Goal: Information Seeking & Learning: Find specific fact

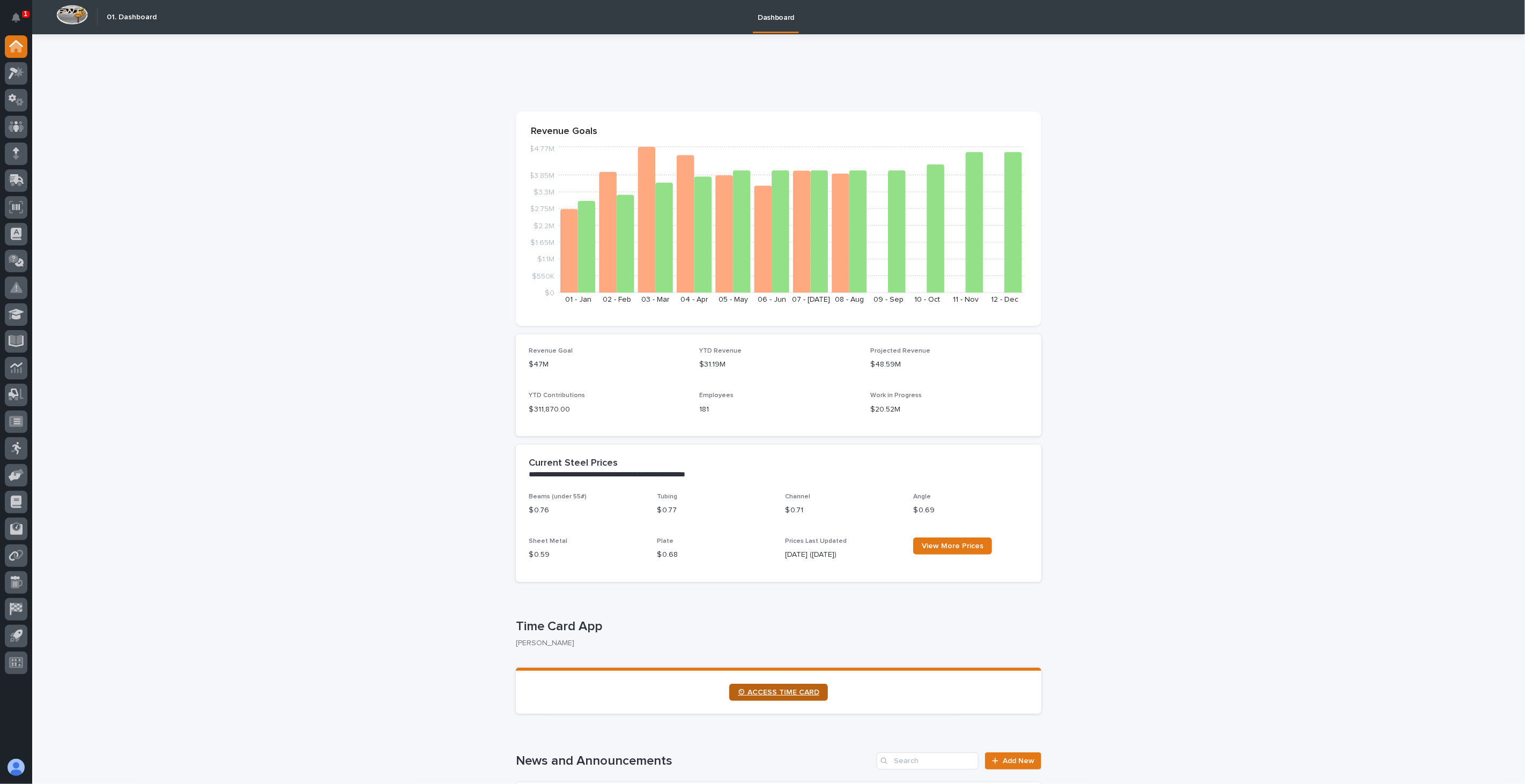
click at [759, 687] on link "⏲ ACCESS TIME CARD" at bounding box center [779, 693] width 99 height 17
click at [14, 124] on icon at bounding box center [16, 127] width 15 height 12
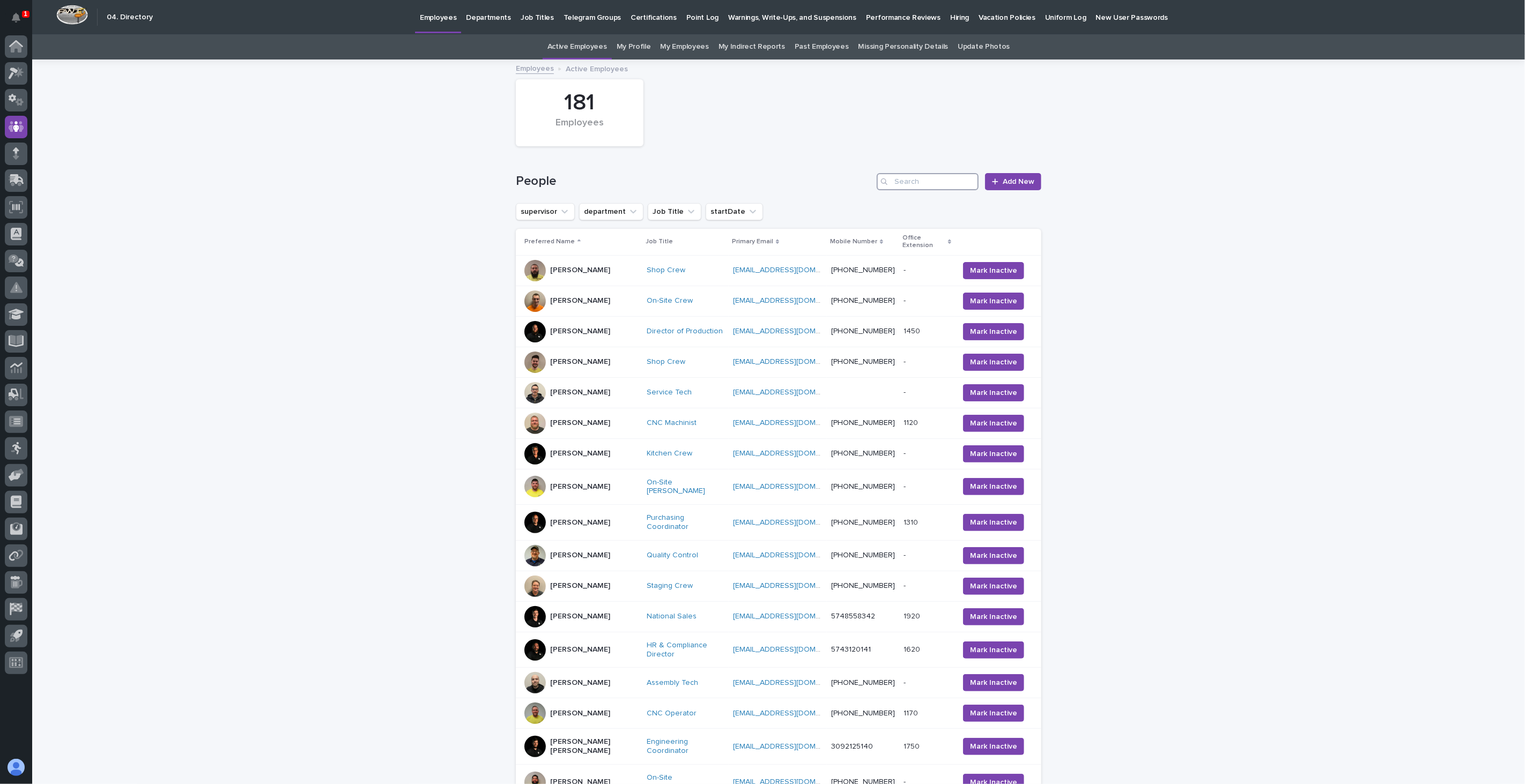
click at [941, 183] on input "Search" at bounding box center [928, 182] width 102 height 17
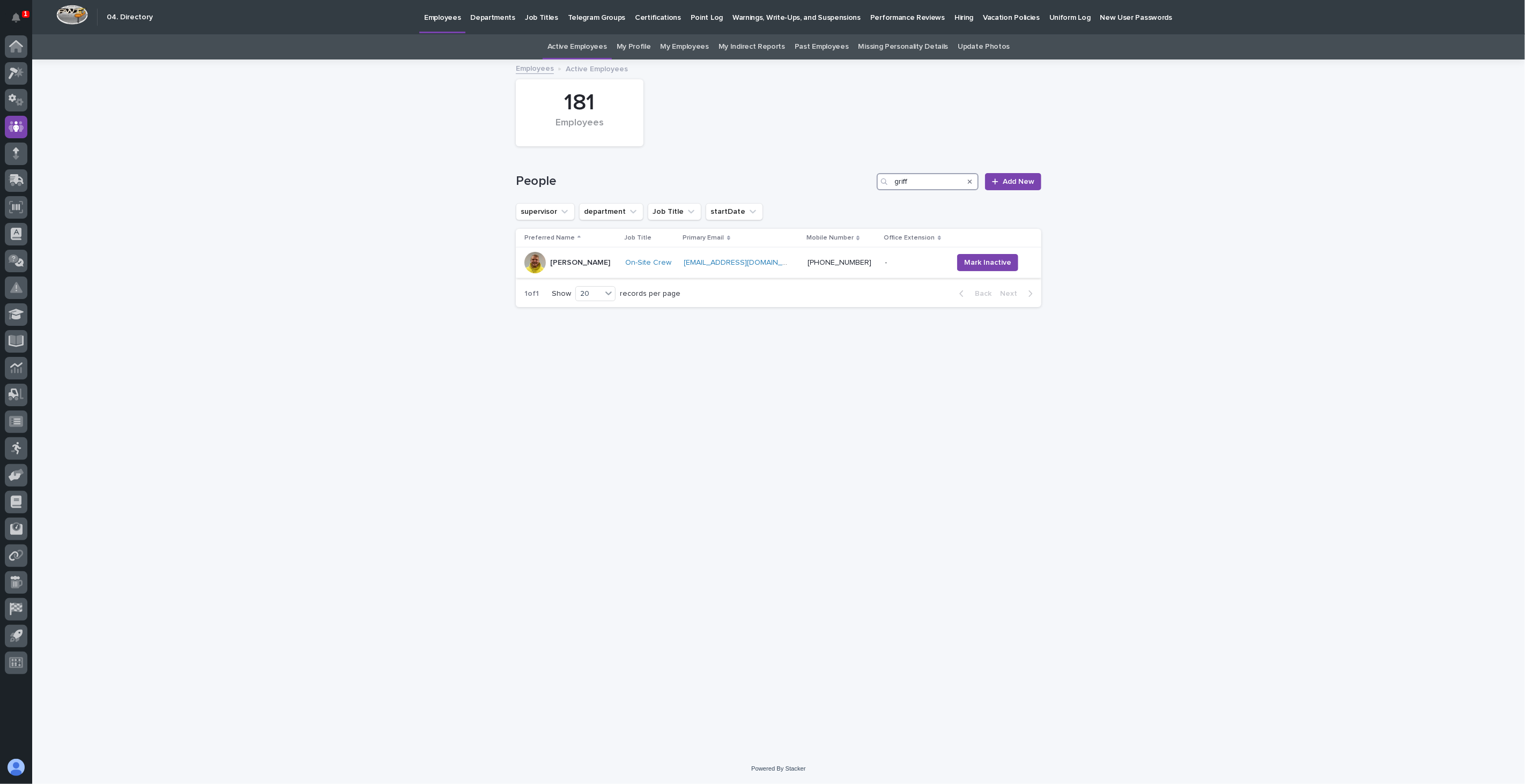
type input "griff"
click at [593, 274] on td "[PERSON_NAME]" at bounding box center [569, 263] width 106 height 31
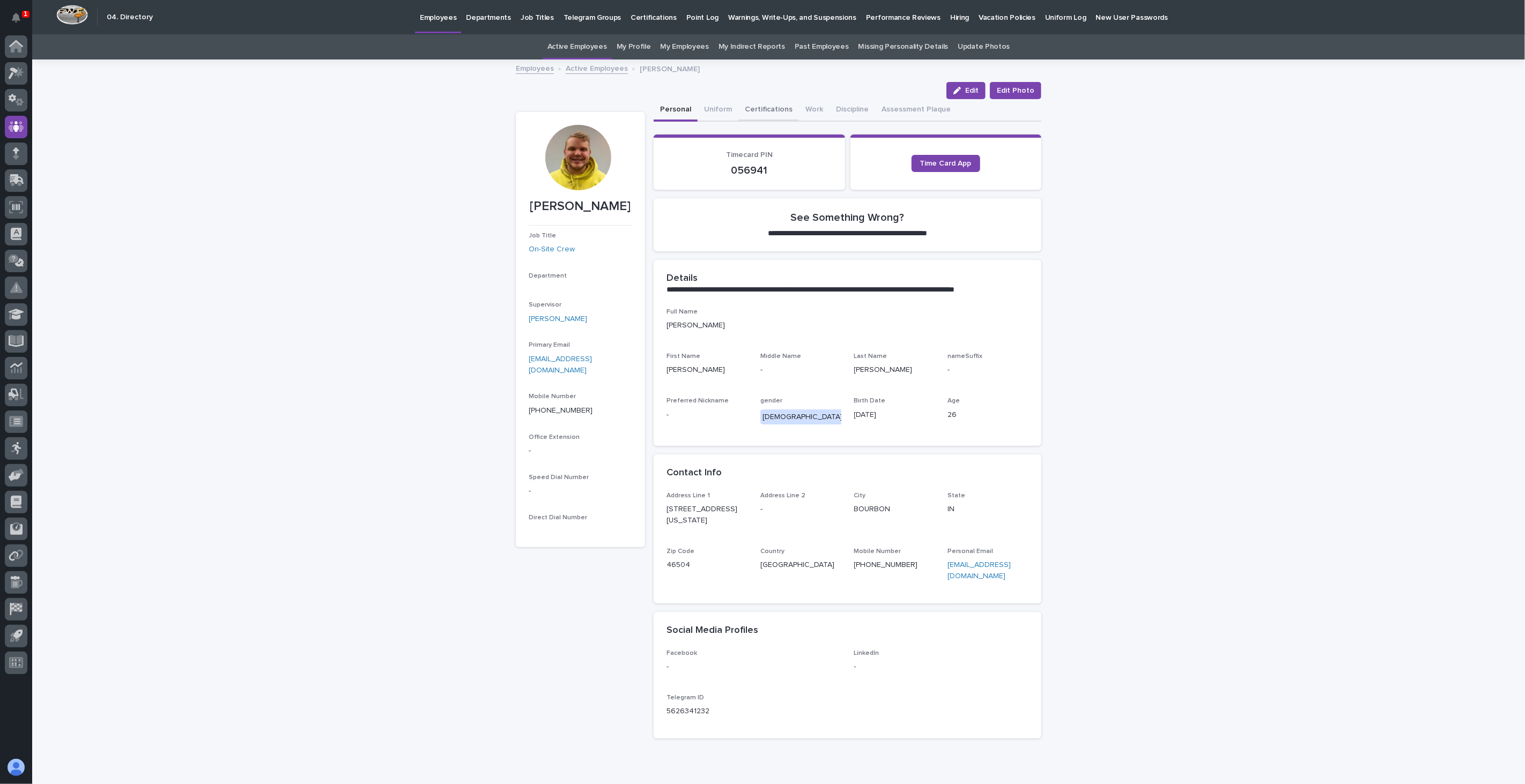
click at [759, 107] on button "Certifications" at bounding box center [768, 110] width 61 height 22
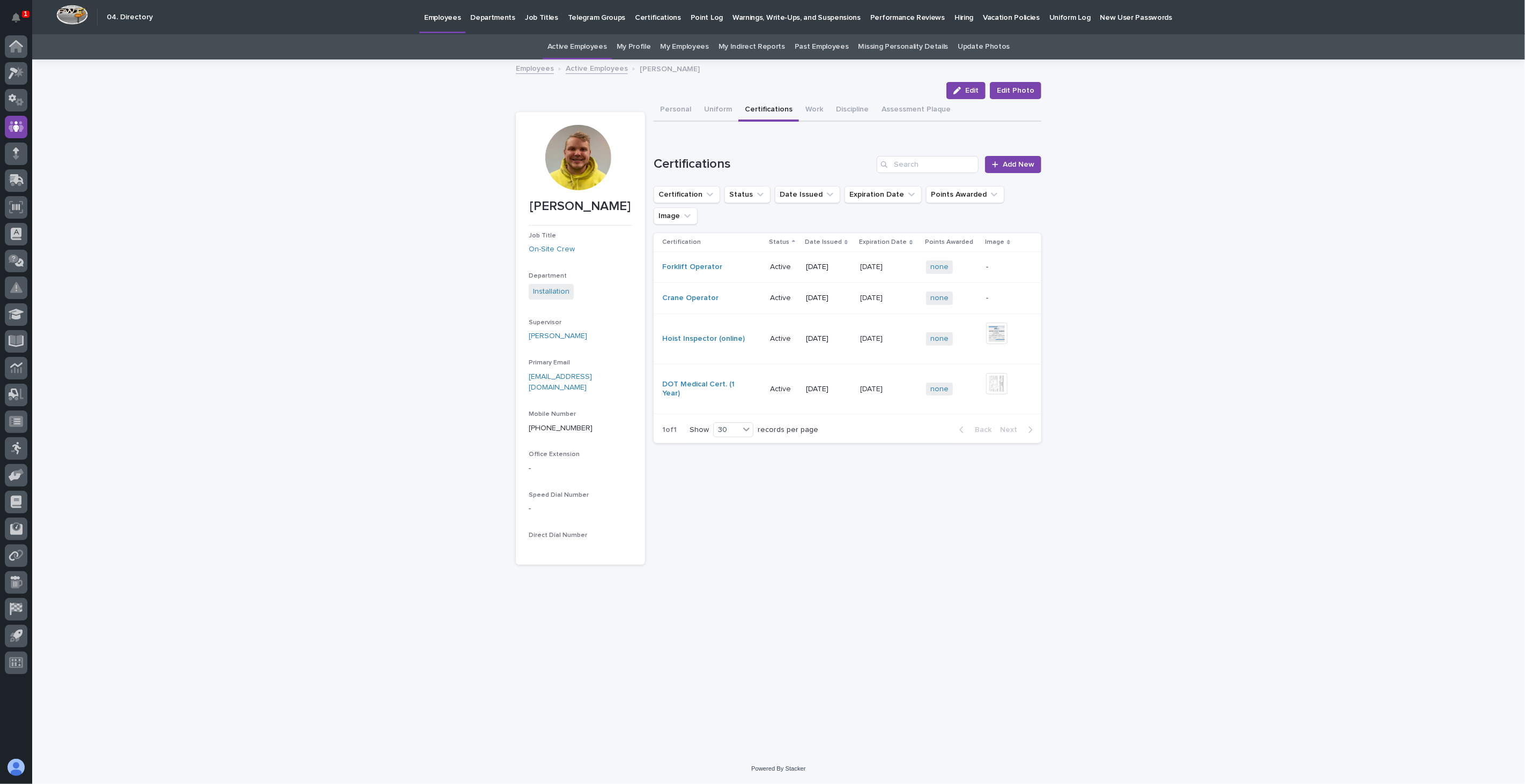
drag, startPoint x: 115, startPoint y: 118, endPoint x: 350, endPoint y: 125, distance: 235.1
click at [115, 118] on div "Loading... Saving… Loading... Saving… [PERSON_NAME] Edit Edit Photo Edit Edit P…" at bounding box center [779, 407] width 1493 height 694
click at [598, 67] on link "Active Employees" at bounding box center [597, 67] width 62 height 12
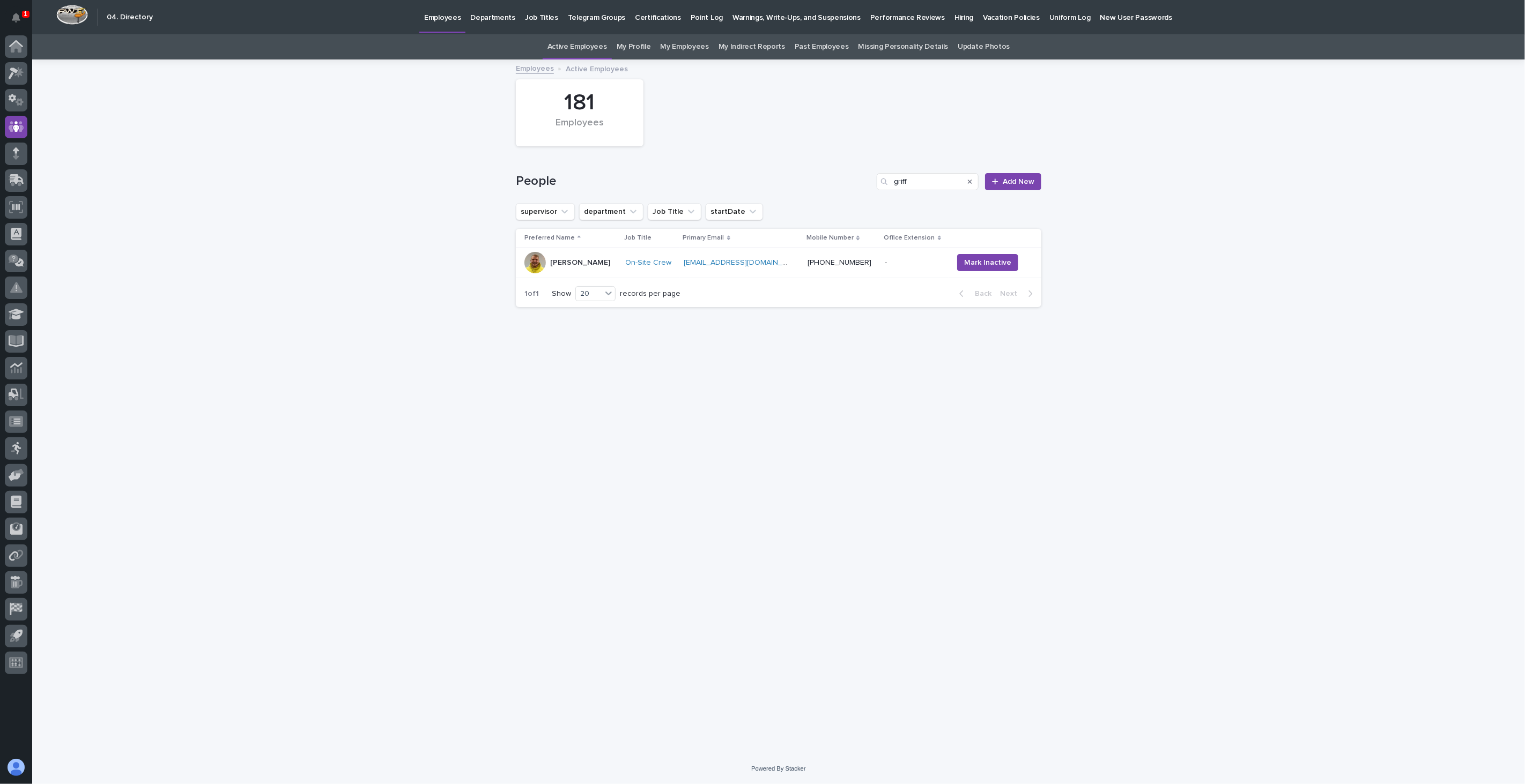
click at [971, 183] on icon "Search" at bounding box center [970, 182] width 4 height 7
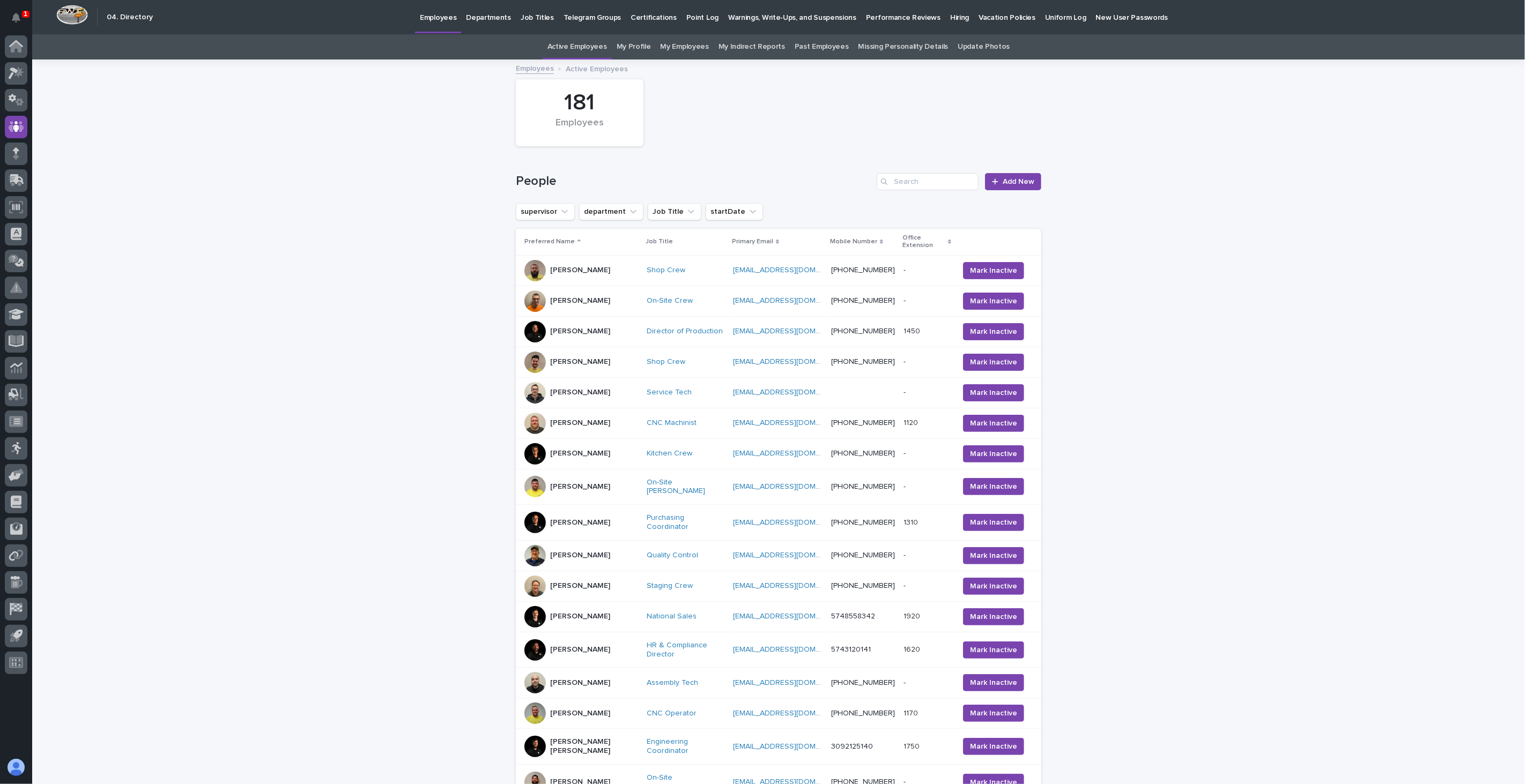
click at [567, 327] on p "[PERSON_NAME]" at bounding box center [581, 331] width 60 height 9
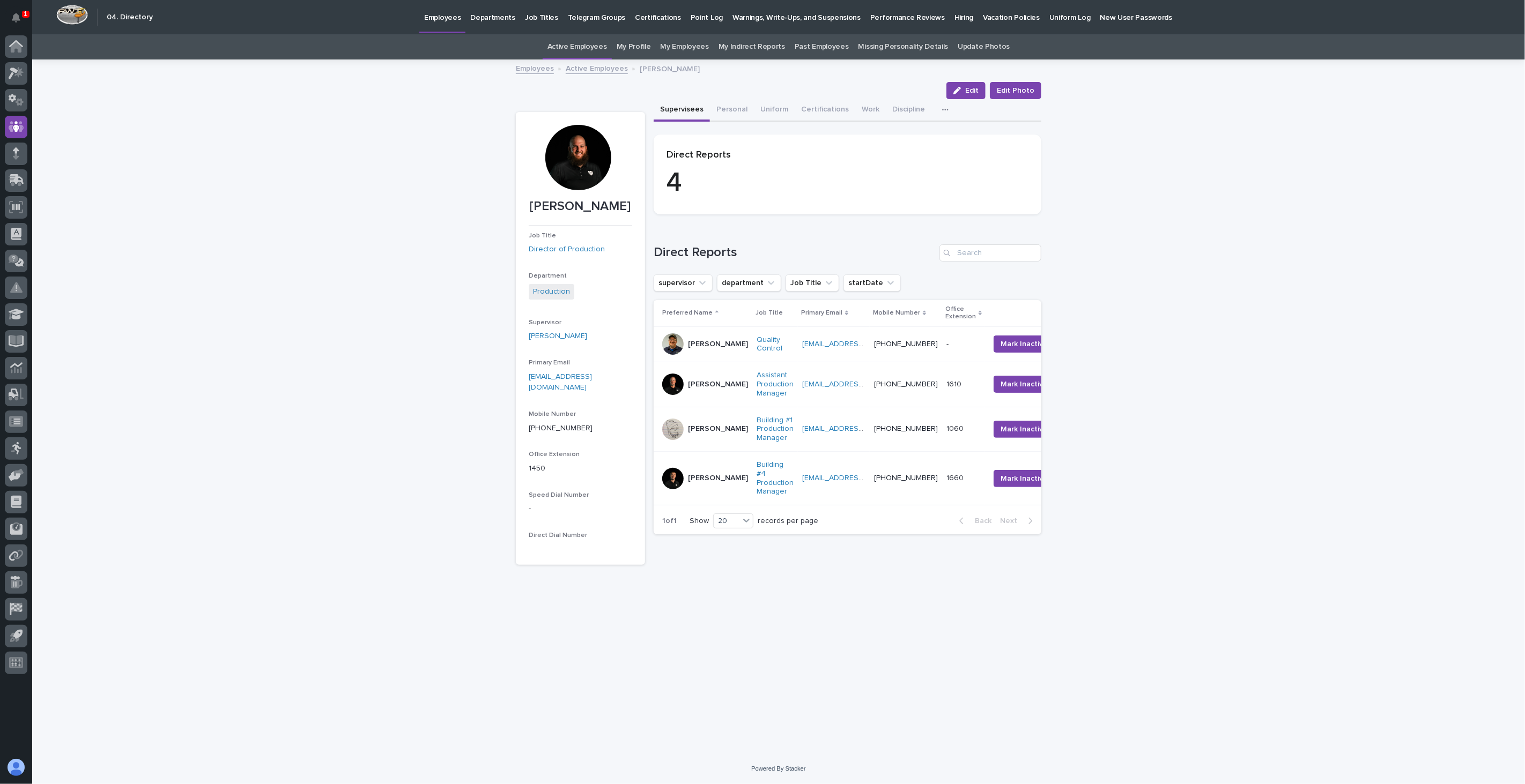
click at [584, 66] on link "Active Employees" at bounding box center [597, 67] width 62 height 12
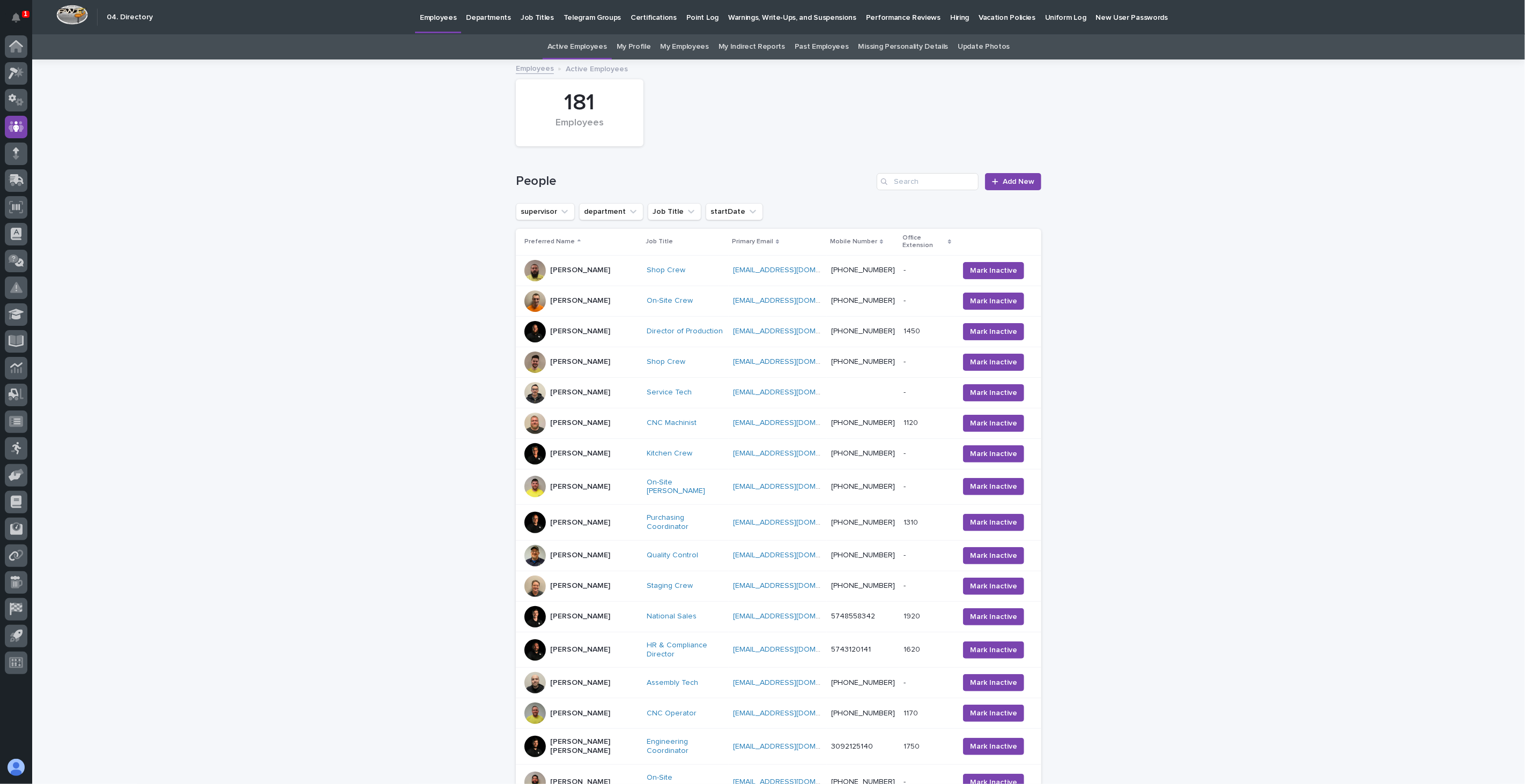
scroll to position [34, 0]
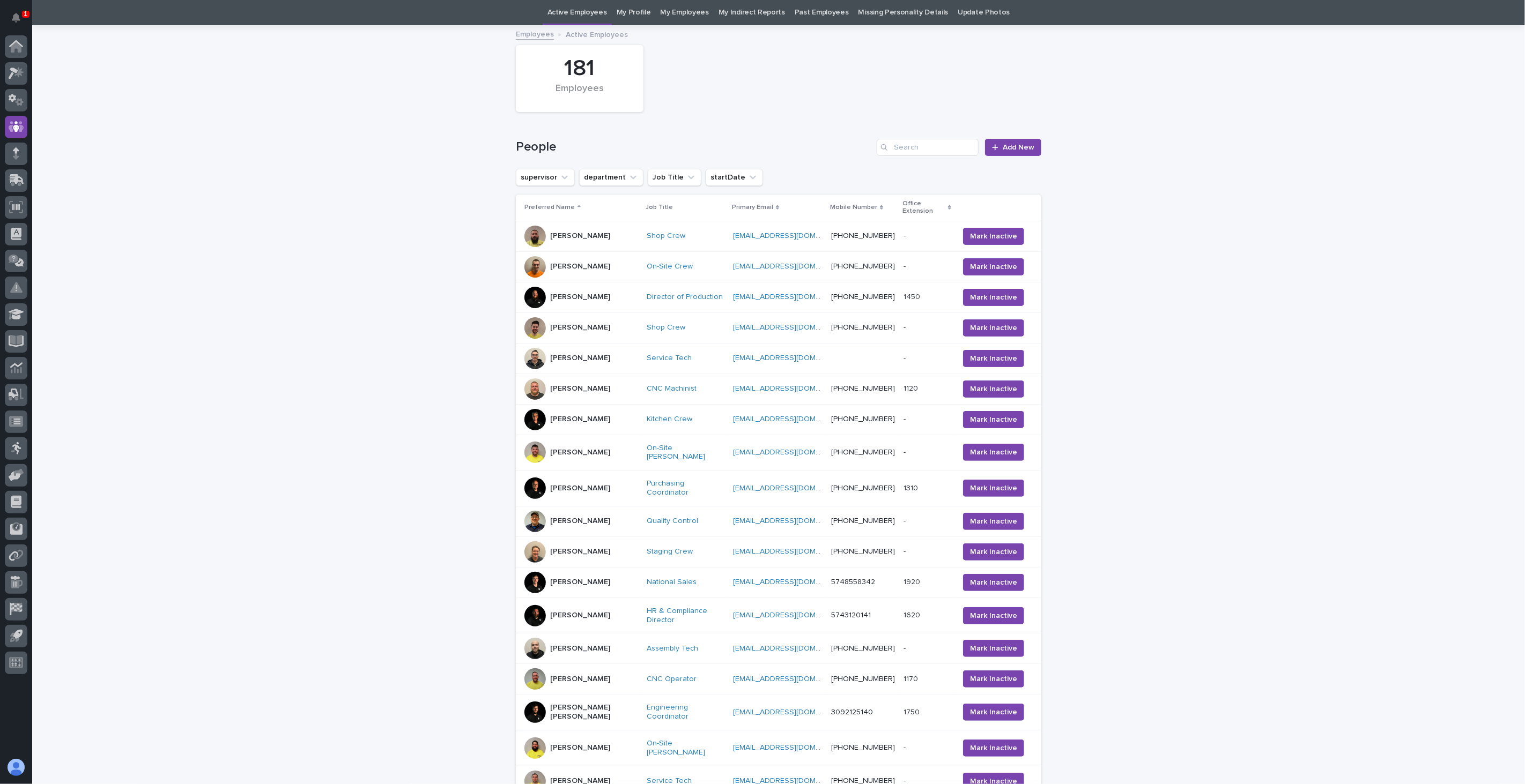
click at [560, 611] on p "[PERSON_NAME]" at bounding box center [581, 615] width 60 height 9
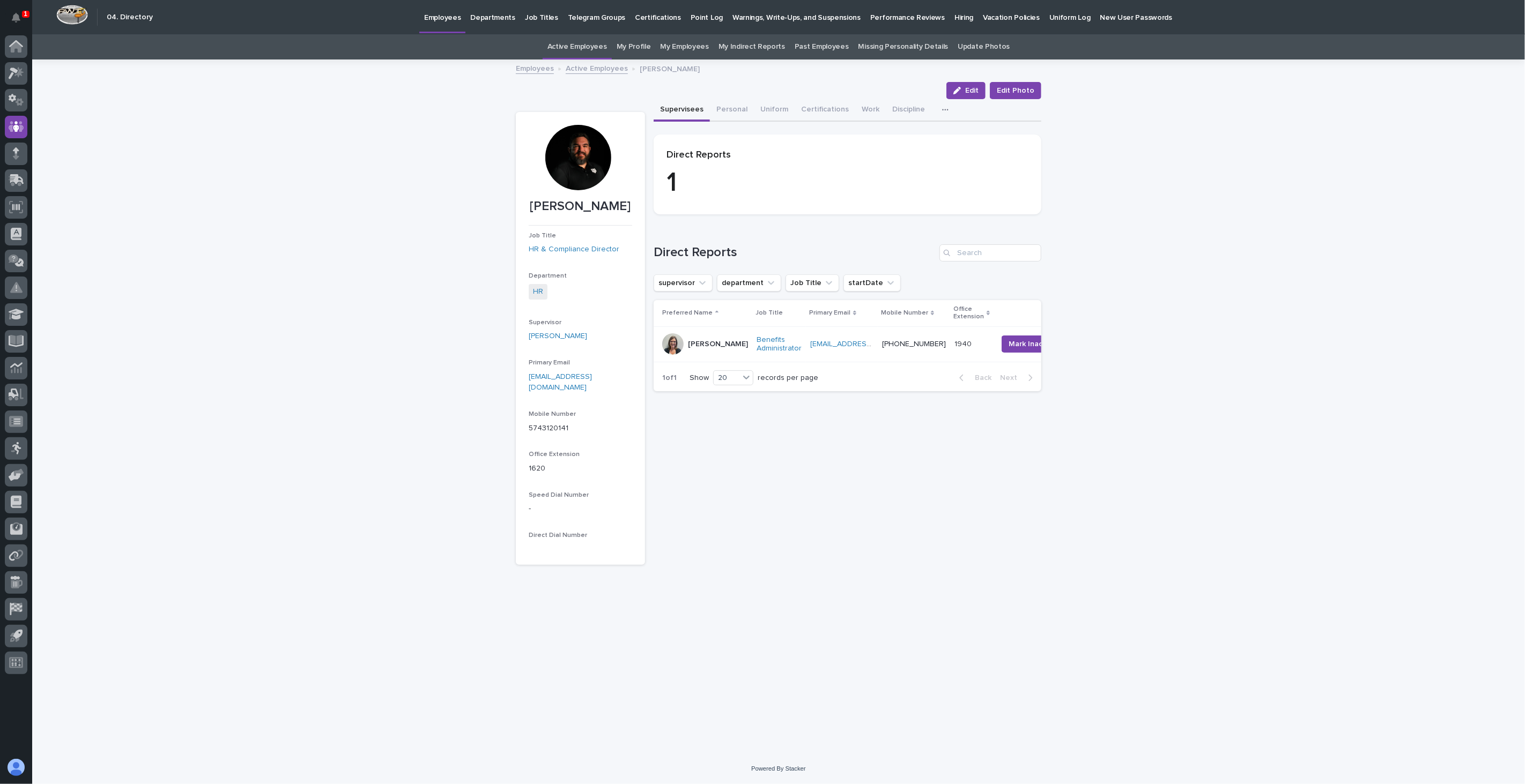
click at [593, 68] on link "Active Employees" at bounding box center [597, 67] width 62 height 12
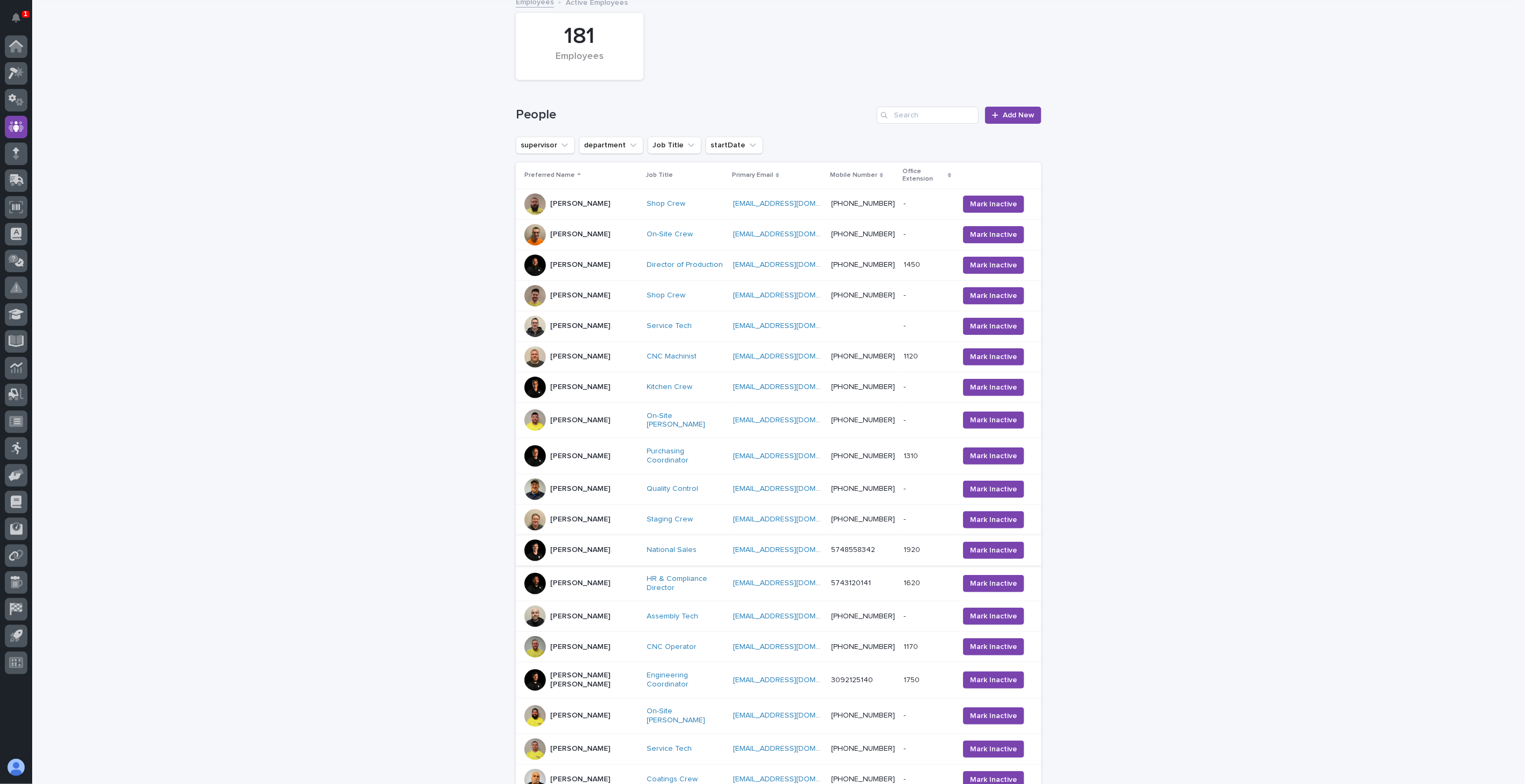
scroll to position [94, 0]
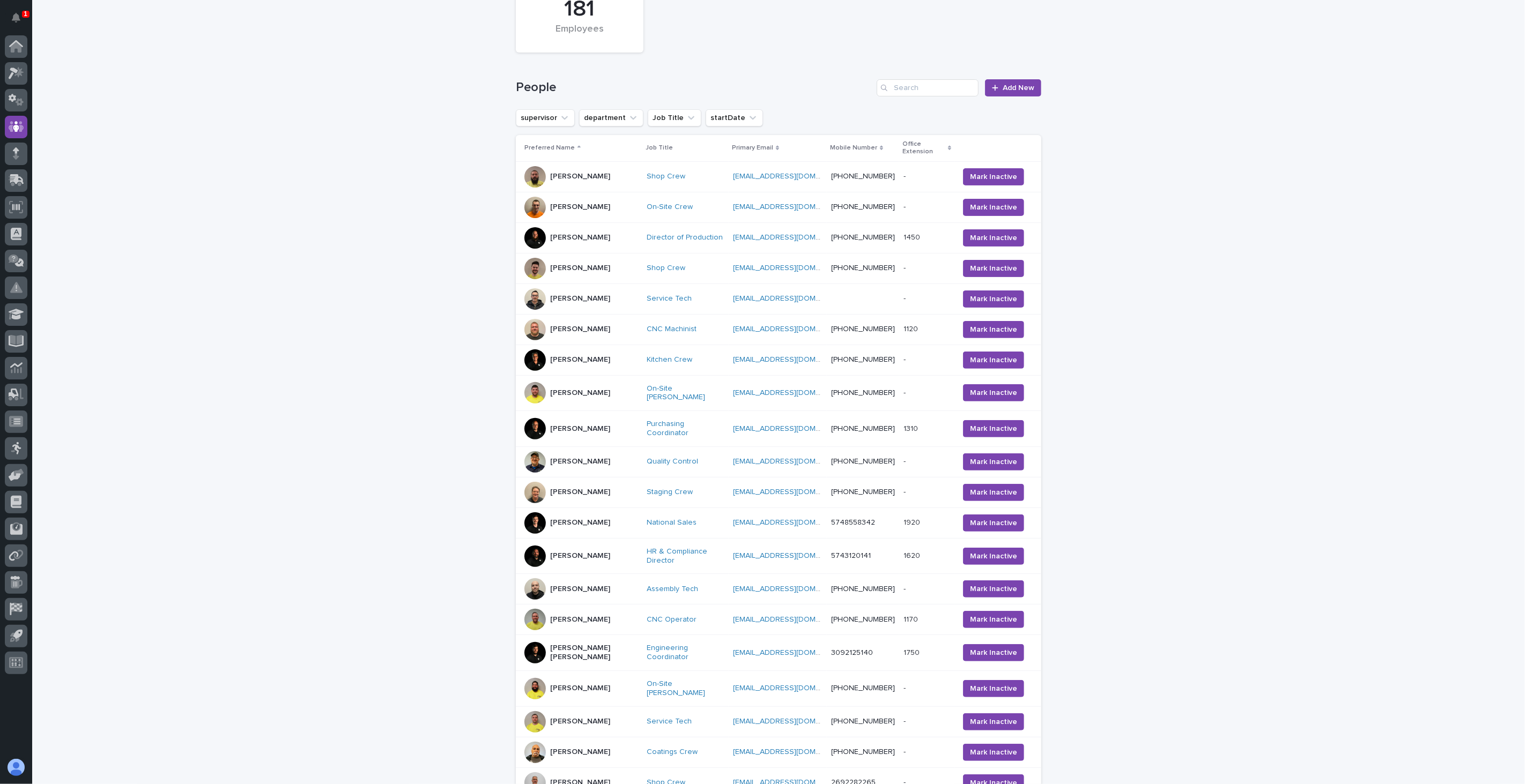
click at [580, 644] on p "[PERSON_NAME] [PERSON_NAME]" at bounding box center [594, 653] width 88 height 18
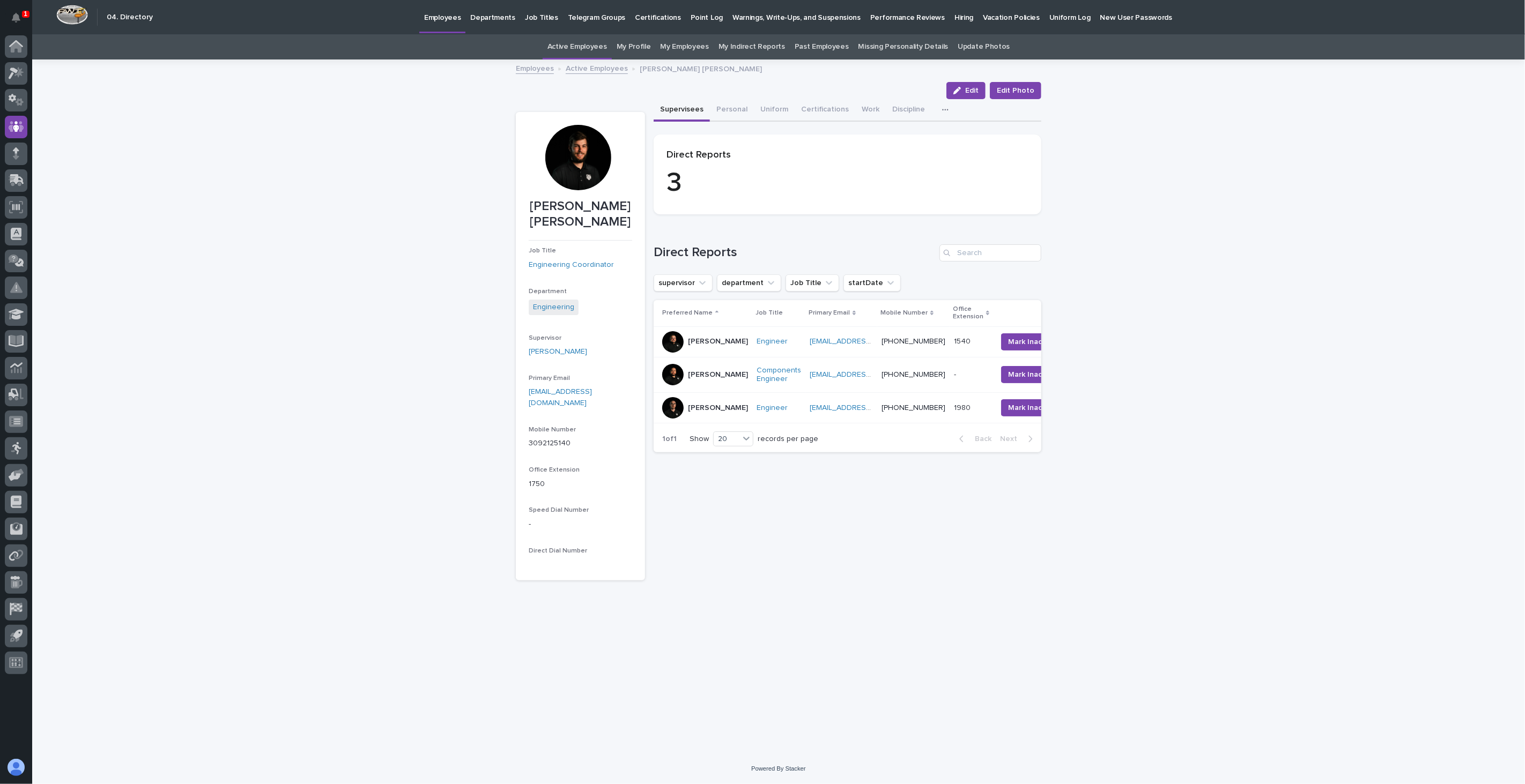
click at [597, 67] on link "Active Employees" at bounding box center [597, 67] width 62 height 12
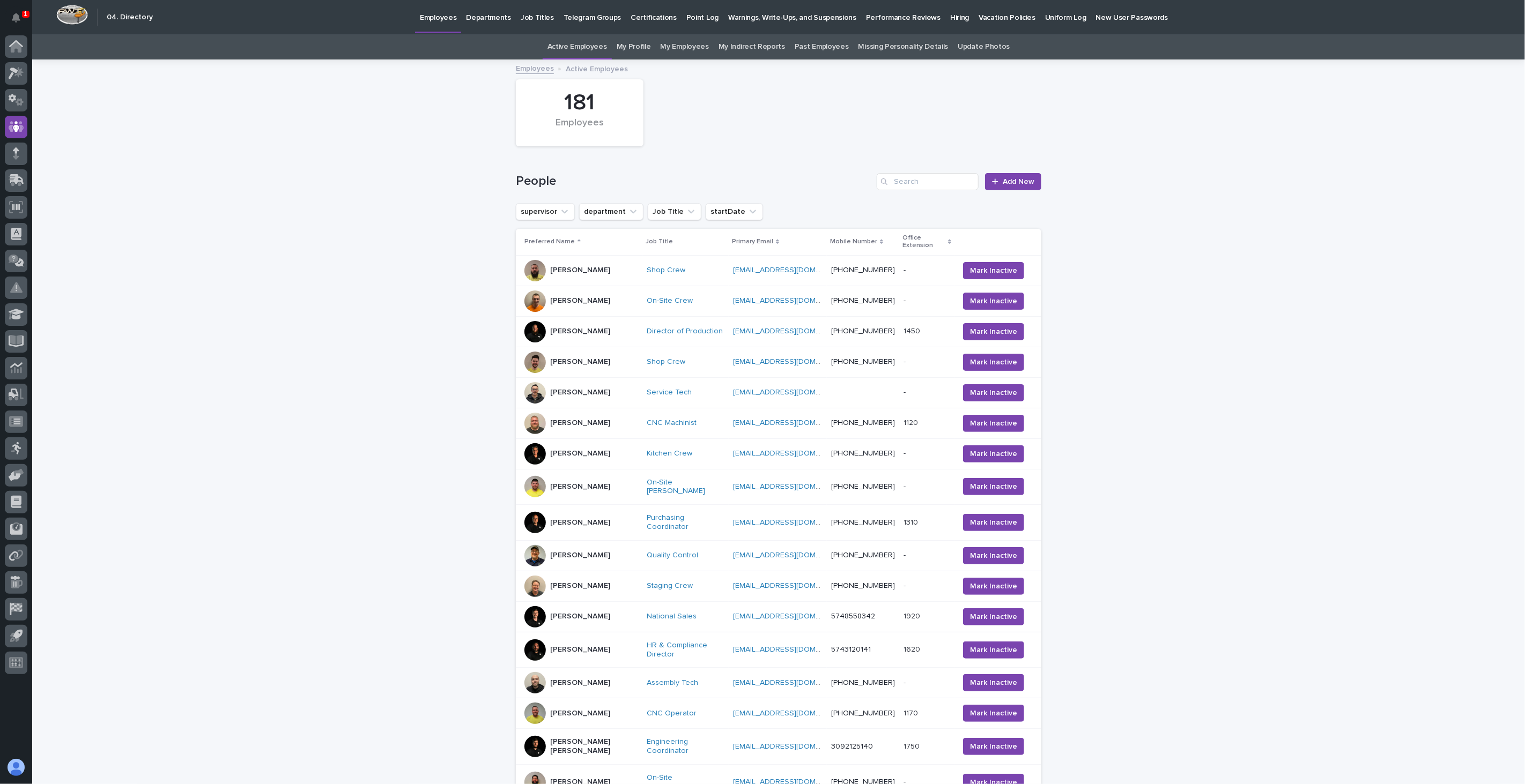
scroll to position [34, 0]
